Goal: Information Seeking & Learning: Learn about a topic

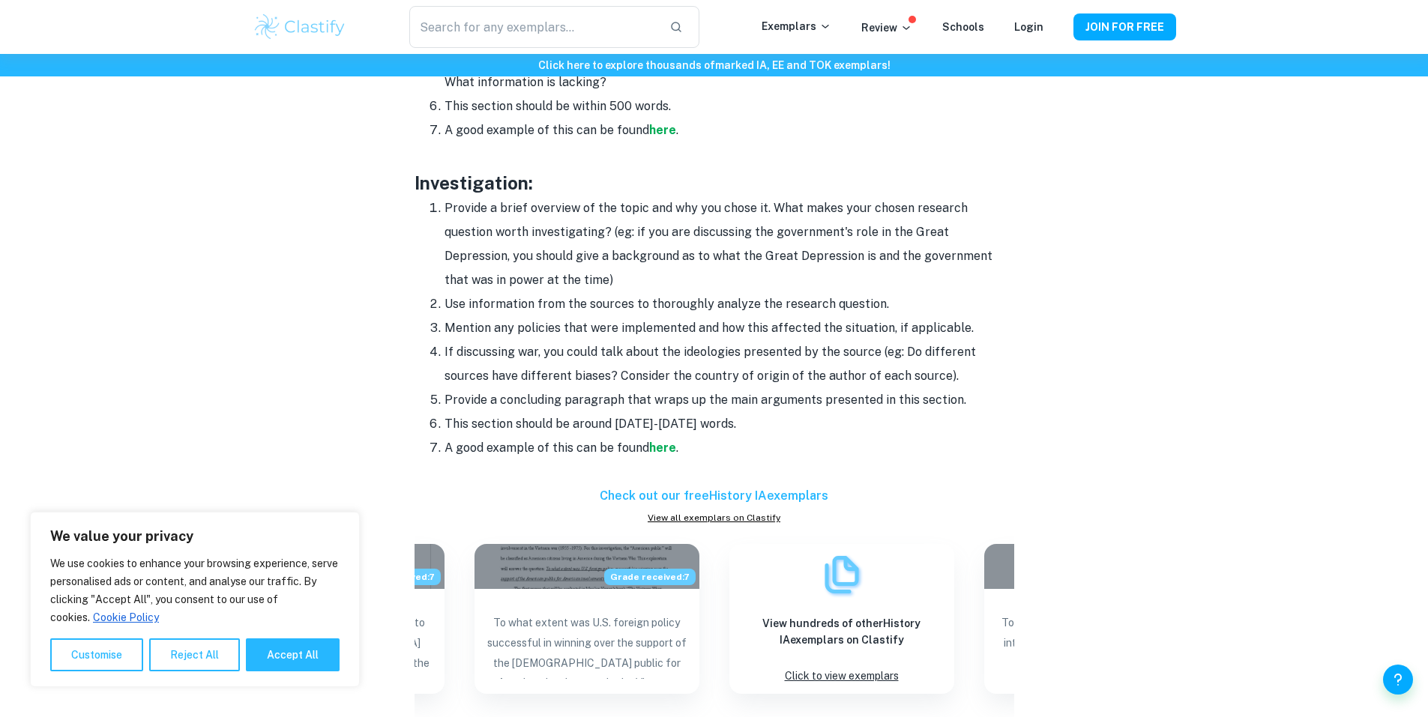
scroll to position [1414, 0]
click at [295, 651] on button "Accept All" at bounding box center [293, 655] width 94 height 33
checkbox input "true"
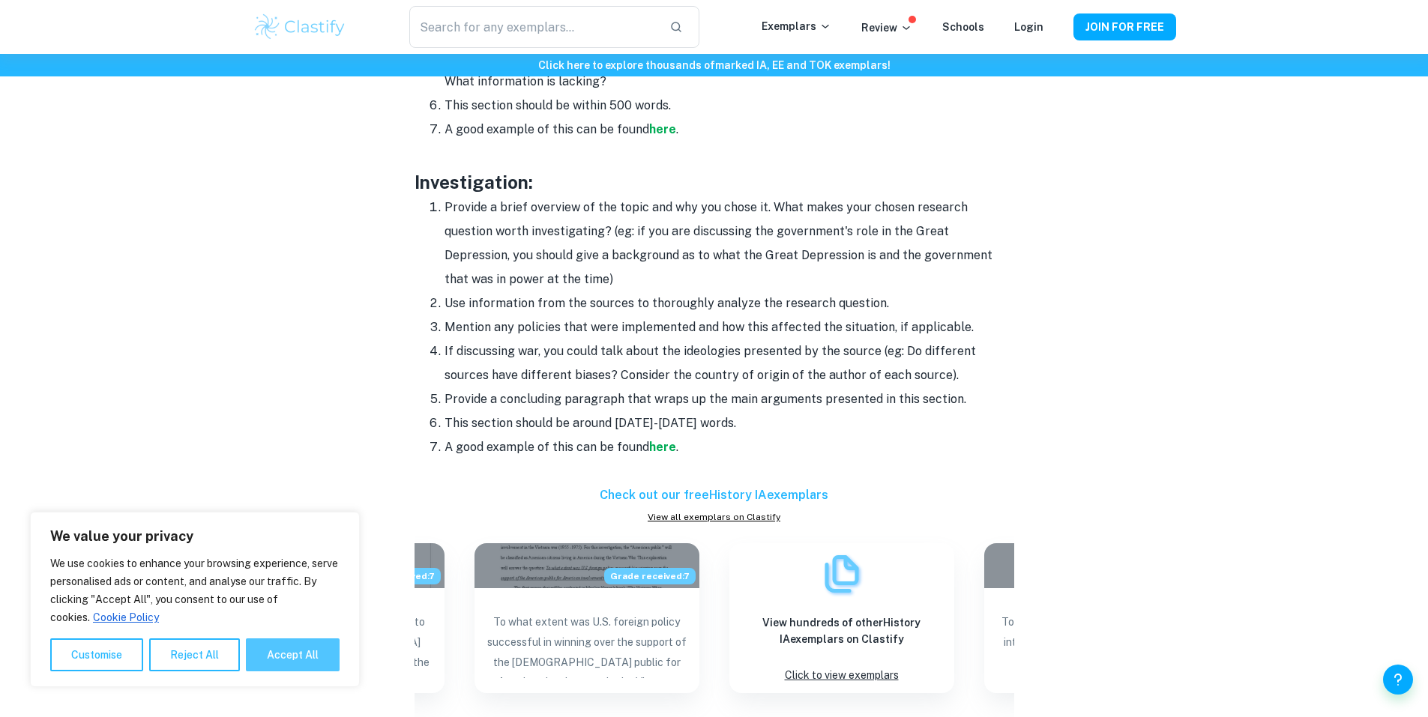
checkbox input "true"
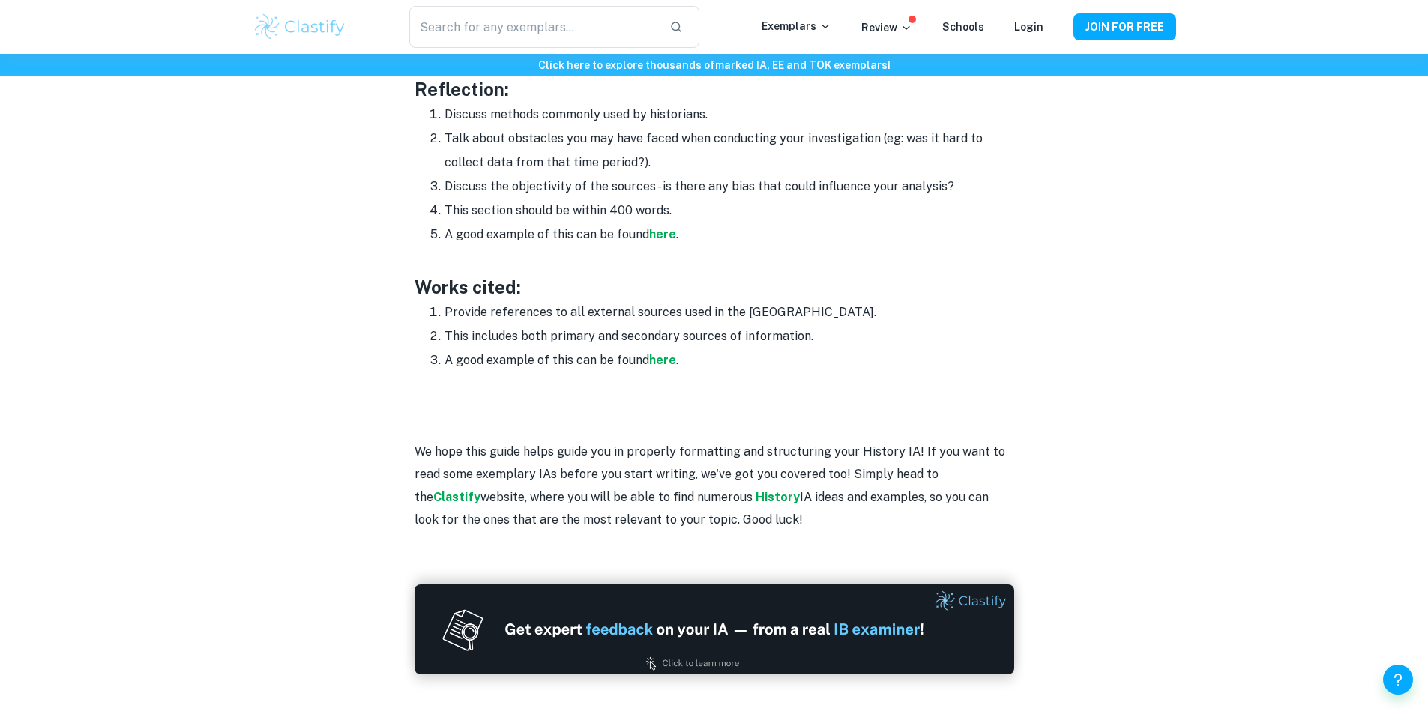
scroll to position [2096, 0]
click at [756, 501] on strong "History" at bounding box center [778, 497] width 44 height 14
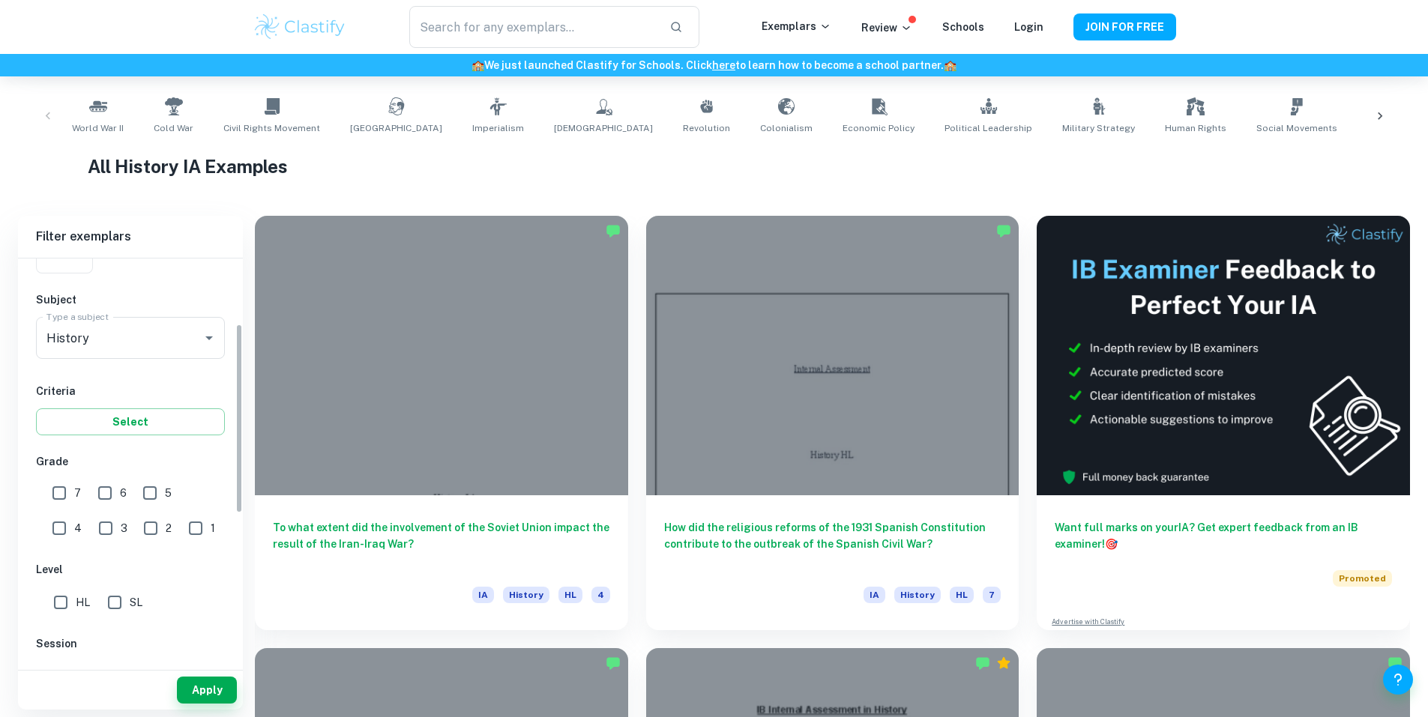
scroll to position [140, 0]
click at [110, 496] on input "6" at bounding box center [105, 493] width 30 height 30
checkbox input "true"
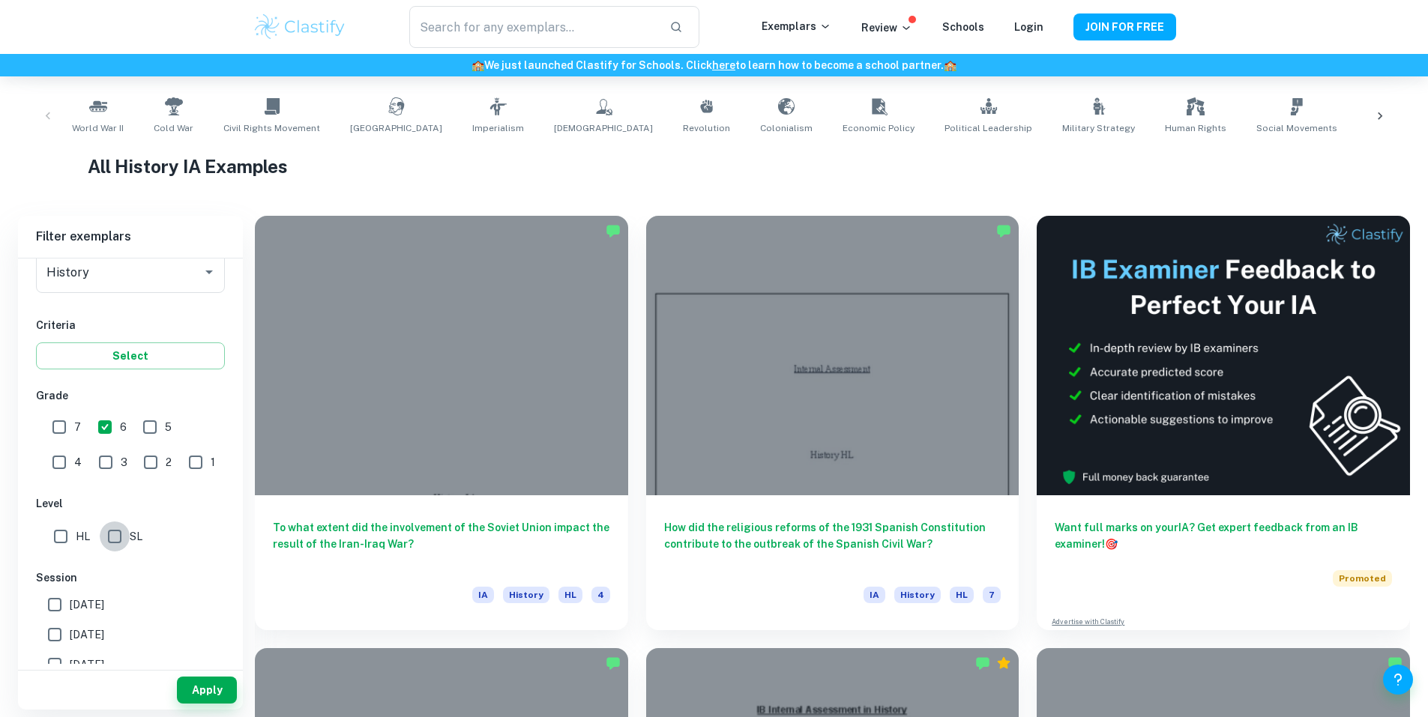
click at [106, 535] on input "SL" at bounding box center [115, 537] width 30 height 30
checkbox input "true"
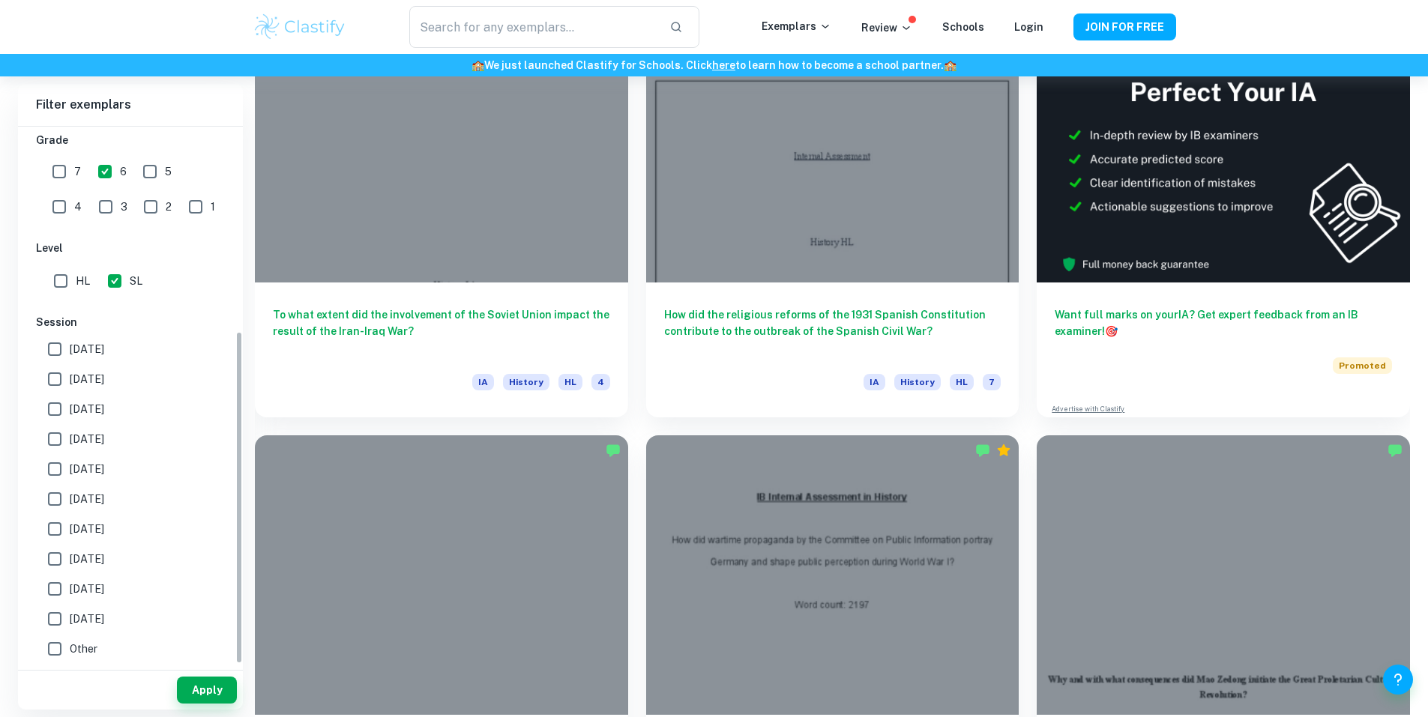
scroll to position [503, 0]
click at [211, 692] on button "Apply" at bounding box center [207, 690] width 60 height 27
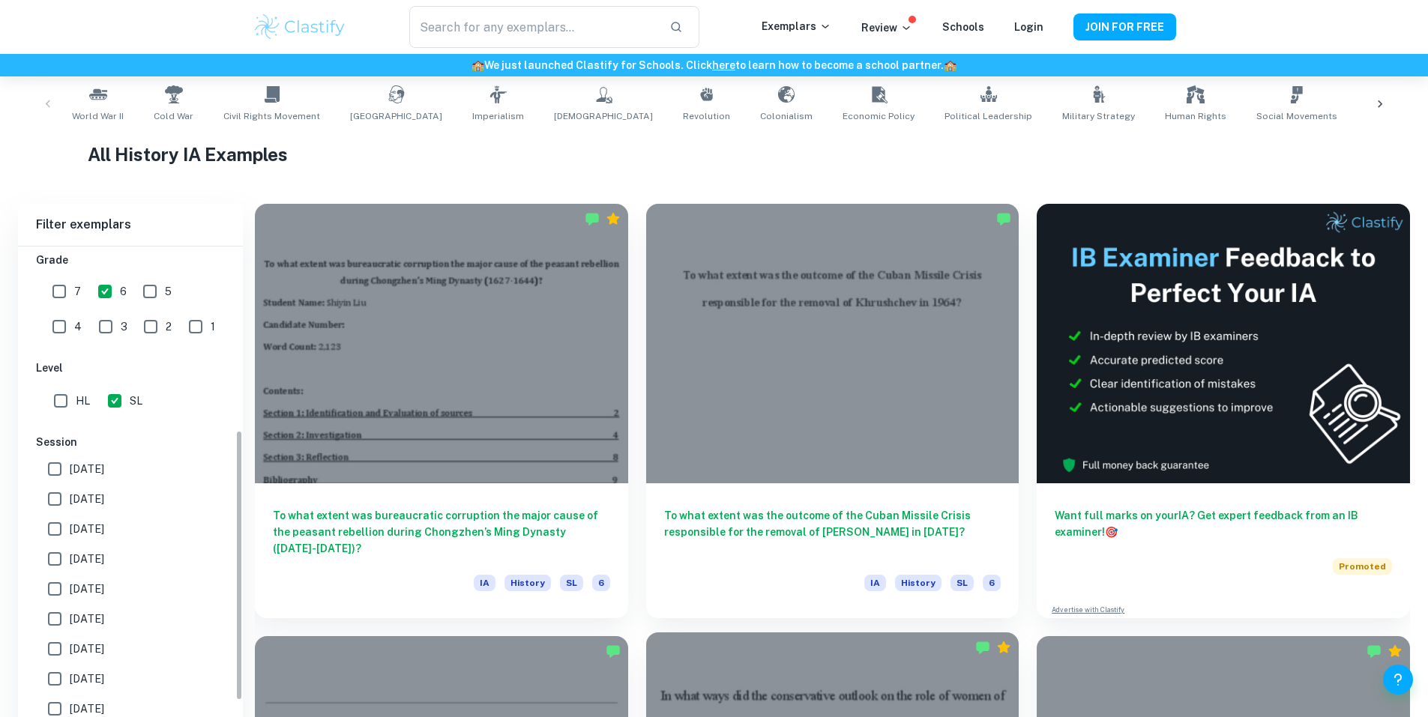
scroll to position [329, 0]
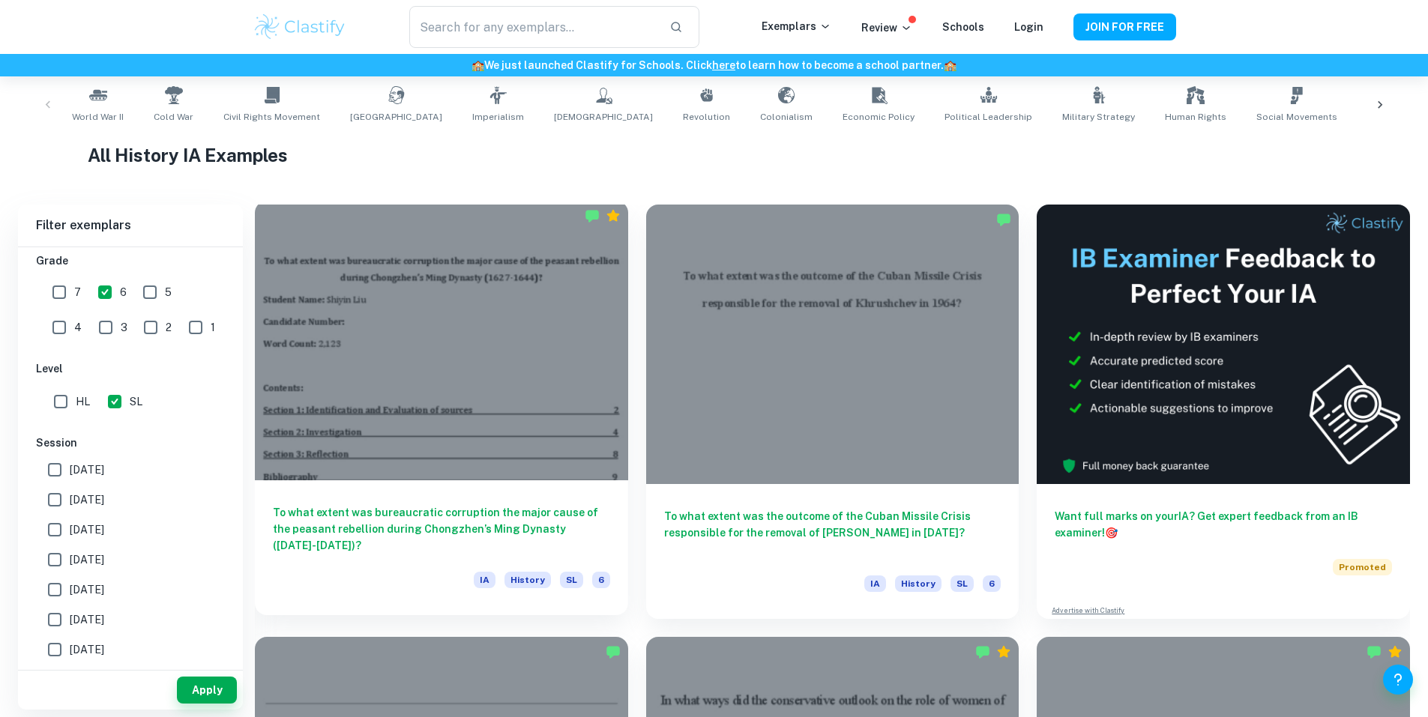
click at [472, 304] on div at bounding box center [441, 341] width 373 height 280
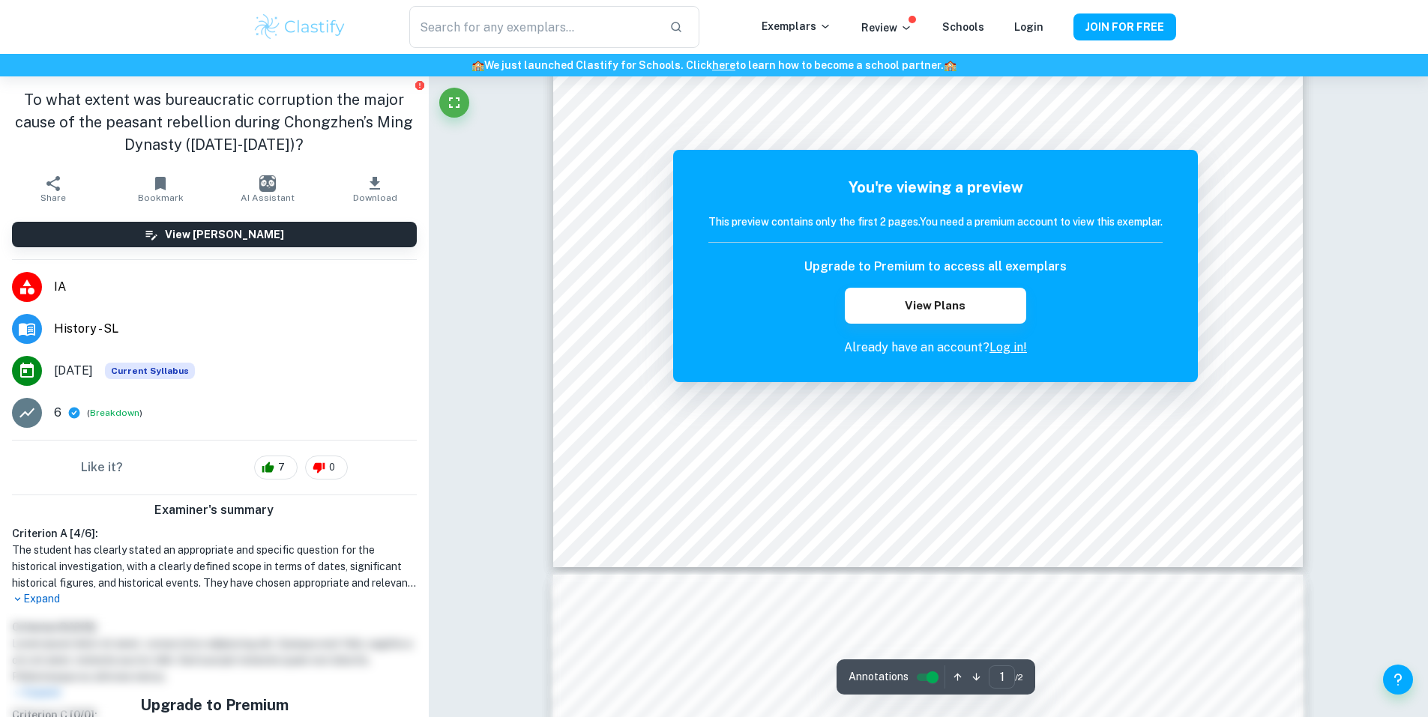
click at [1364, 411] on div "Correct Criterion A The student clearly stated an appropriate and specific ques…" at bounding box center [929, 615] width 1000 height 2066
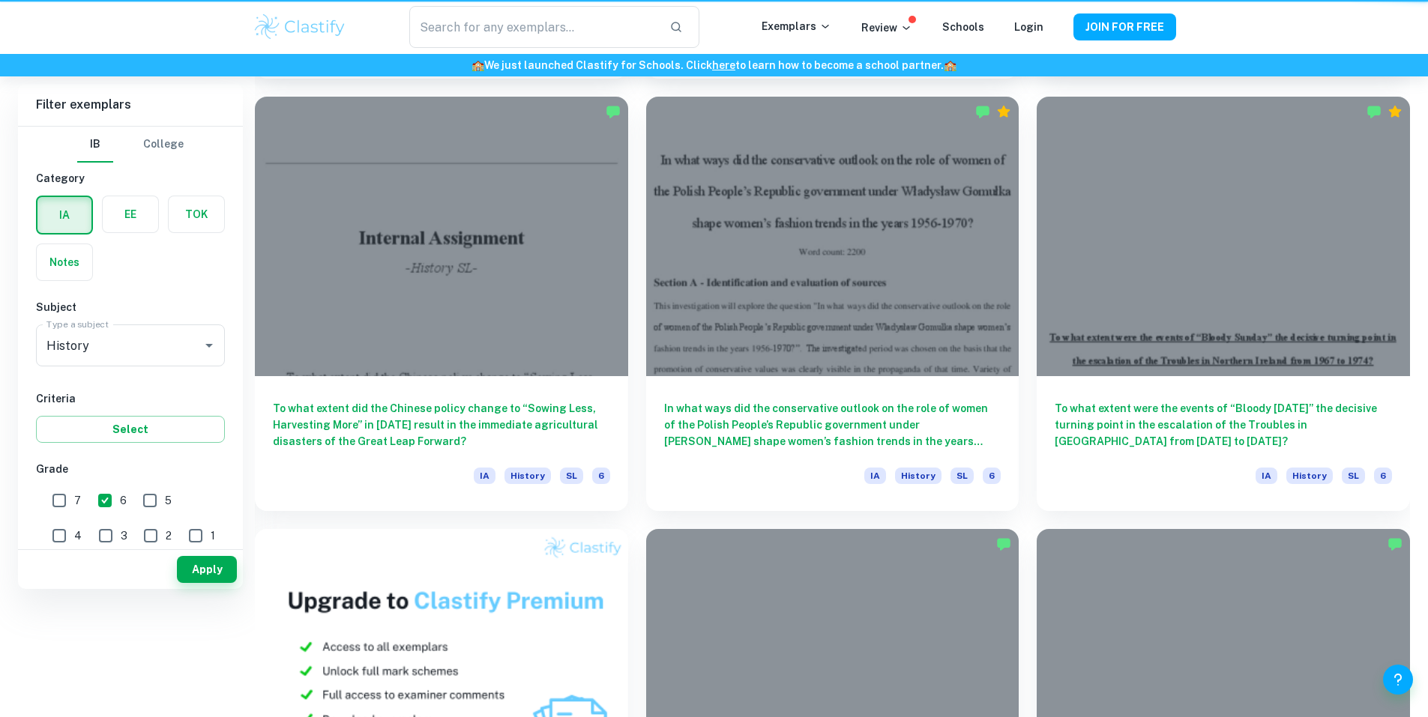
scroll to position [301, 0]
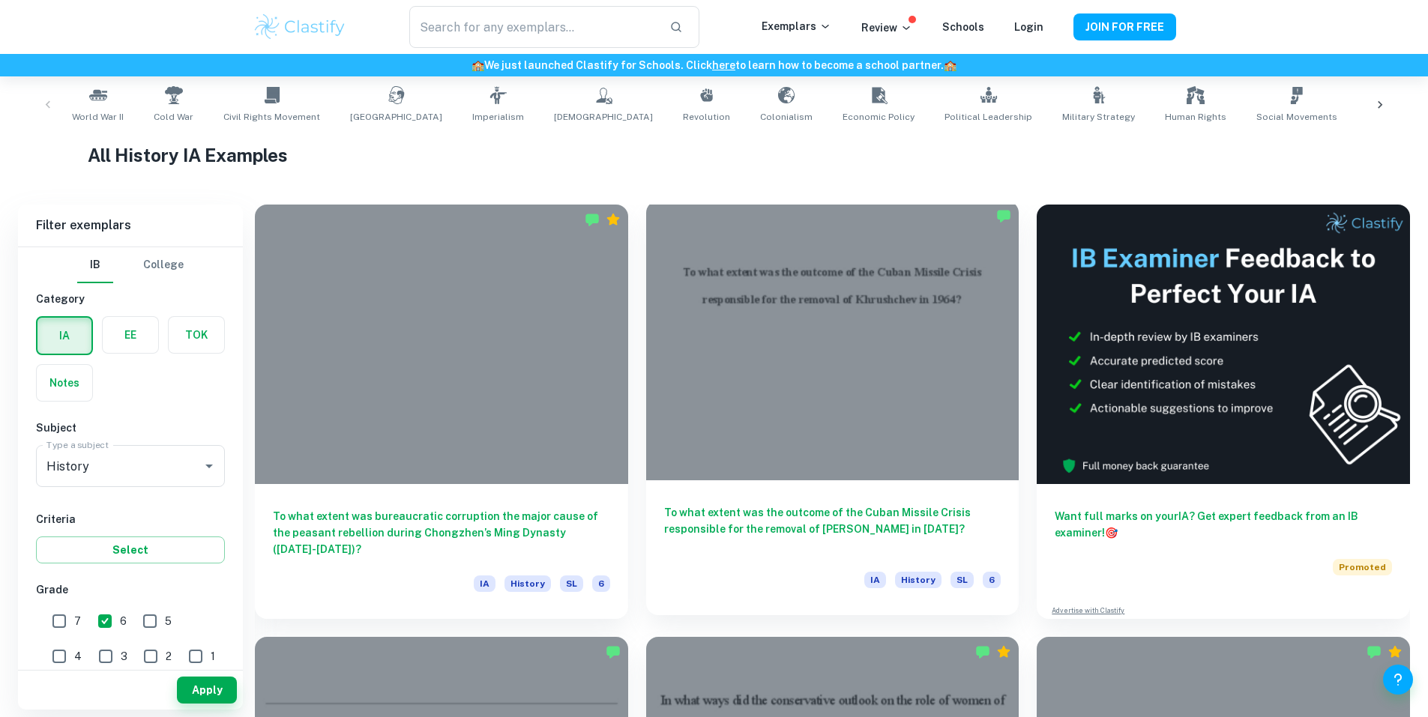
click at [761, 366] on div at bounding box center [832, 341] width 373 height 280
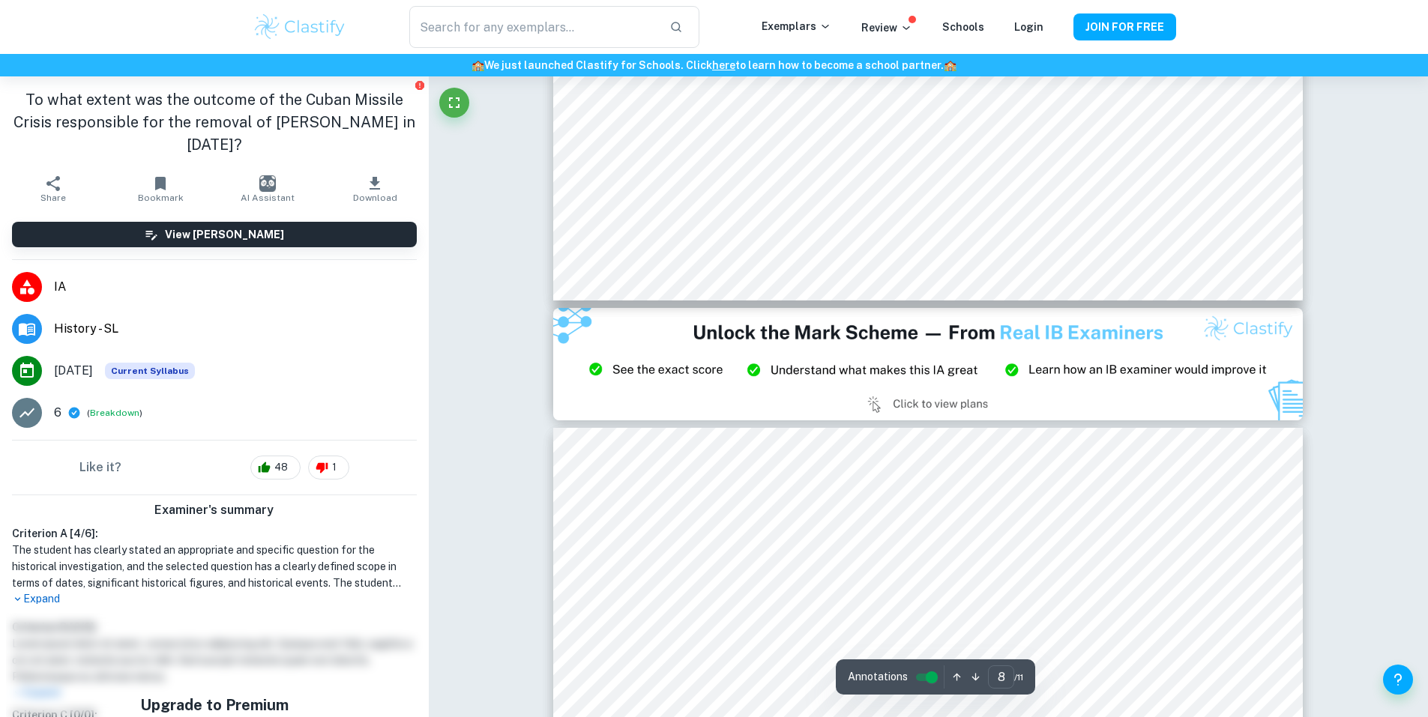
scroll to position [8549, 0]
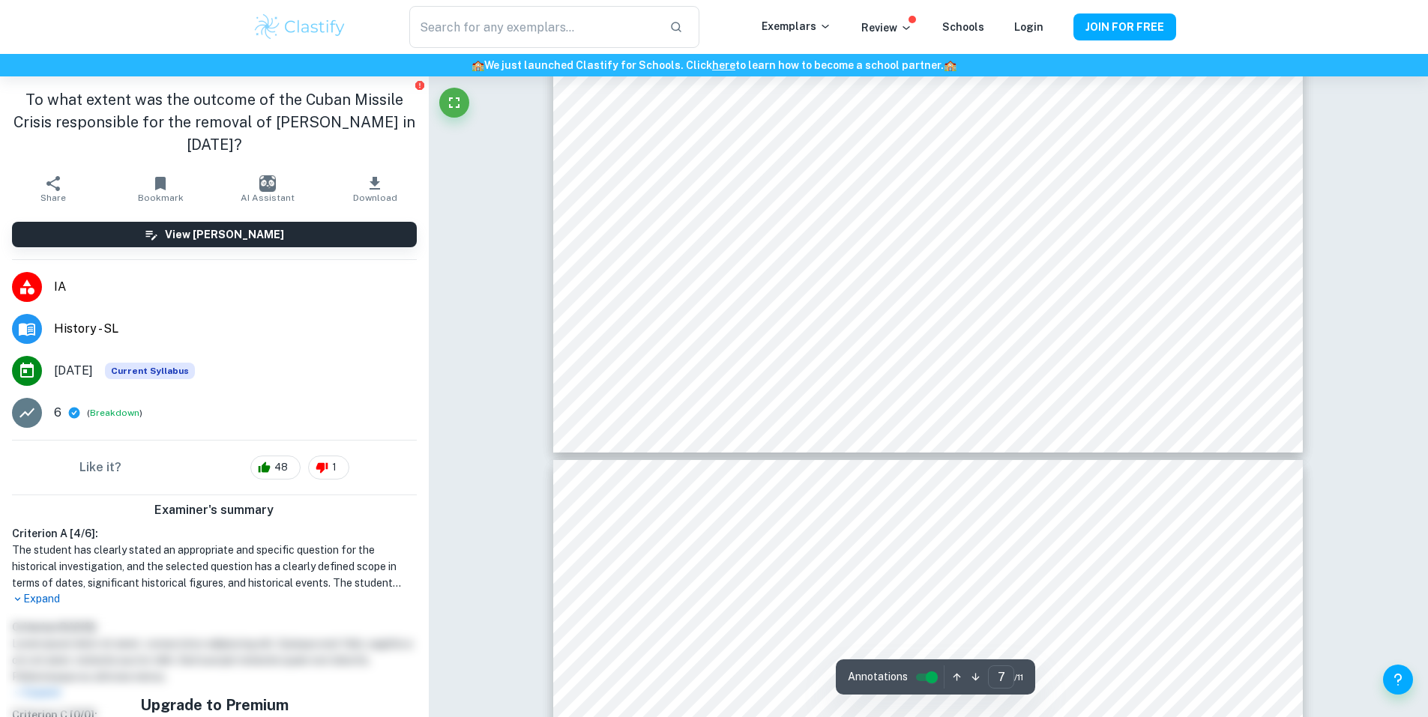
type input "6"
